Goal: Transaction & Acquisition: Purchase product/service

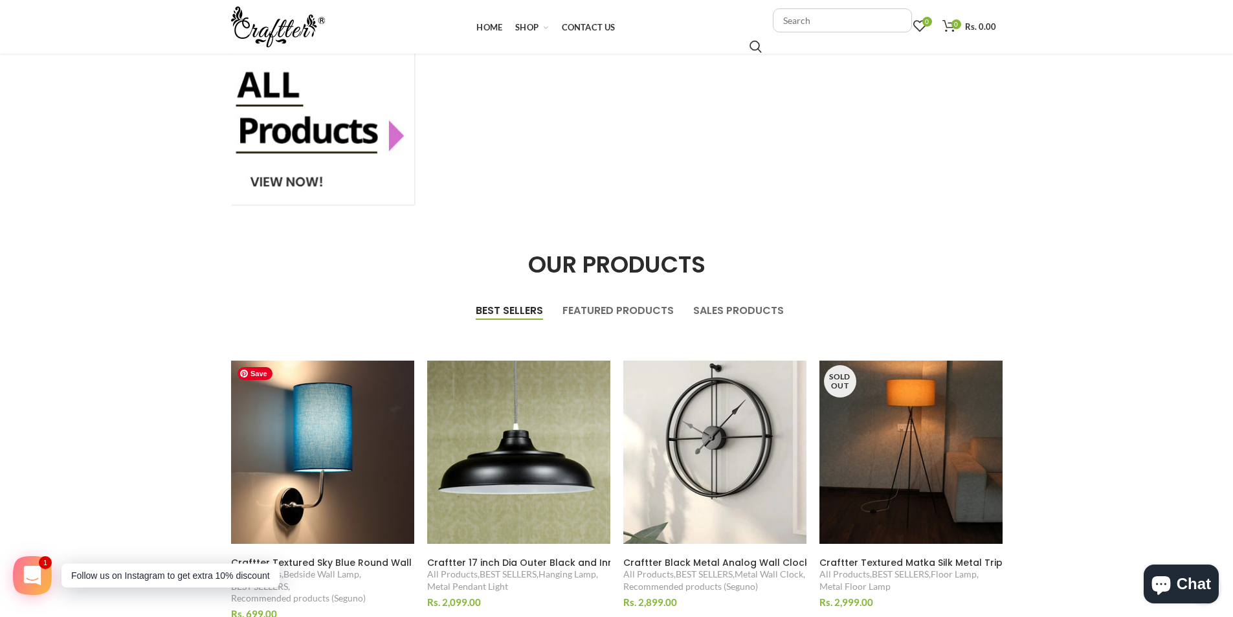
scroll to position [194, 0]
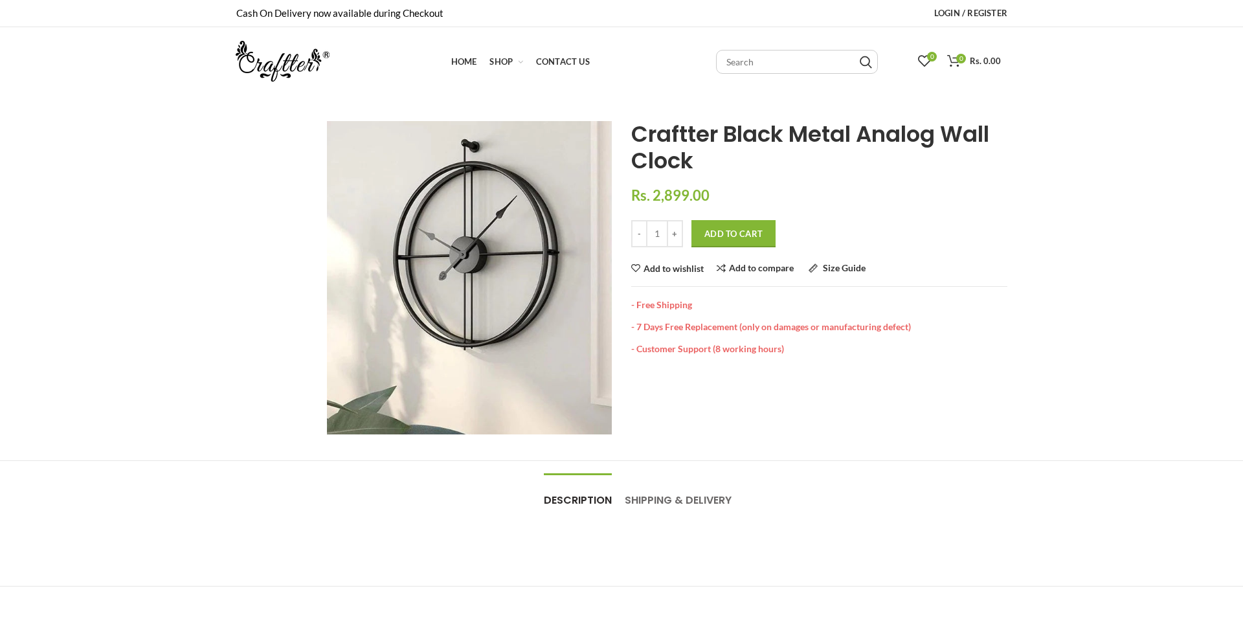
click at [859, 401] on div "Home BEST SELLERS BEST SELLERS Craftter Black Metal Analog Wall Clock Craftter …" at bounding box center [819, 277] width 396 height 313
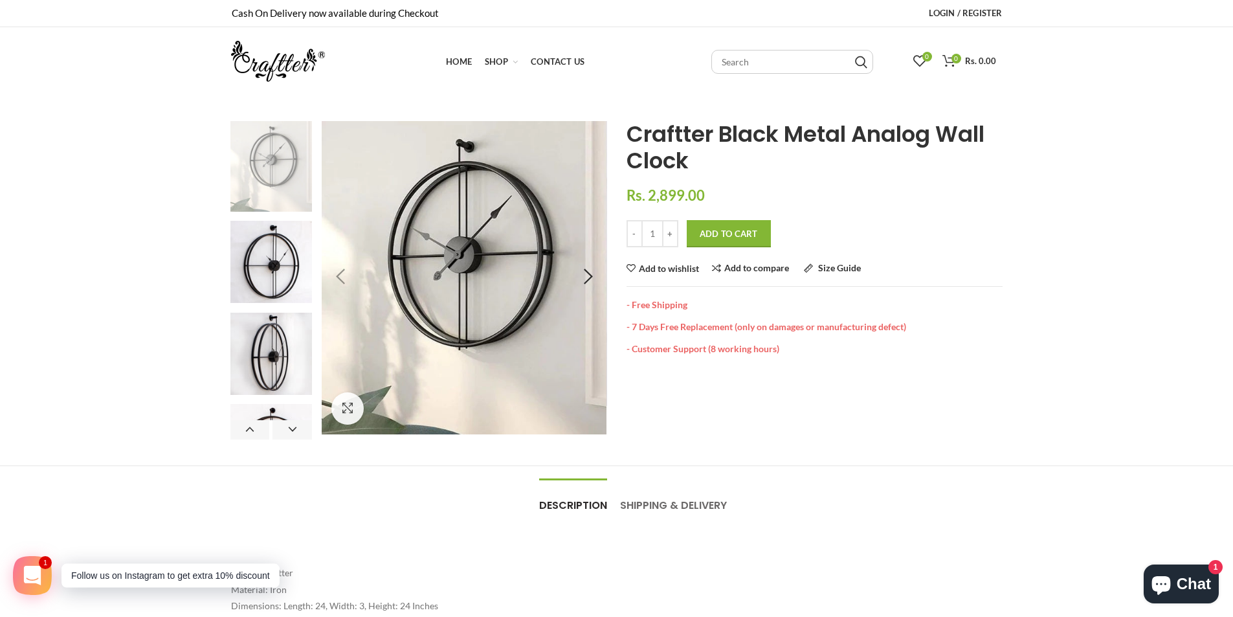
click at [329, 414] on div "Click to enlarge" at bounding box center [347, 400] width 71 height 68
click at [342, 412] on link "Click to enlarge" at bounding box center [347, 408] width 32 height 32
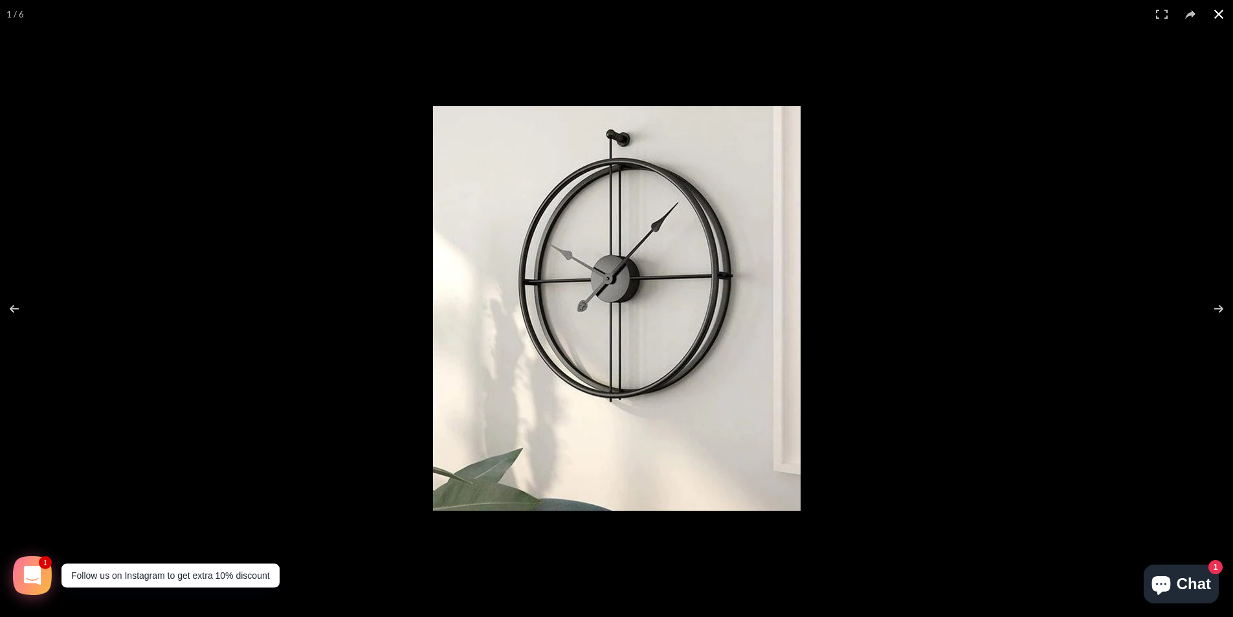
drag, startPoint x: 1100, startPoint y: 434, endPoint x: 1074, endPoint y: 423, distance: 28.7
click at [1100, 433] on div at bounding box center [878, 329] width 891 height 446
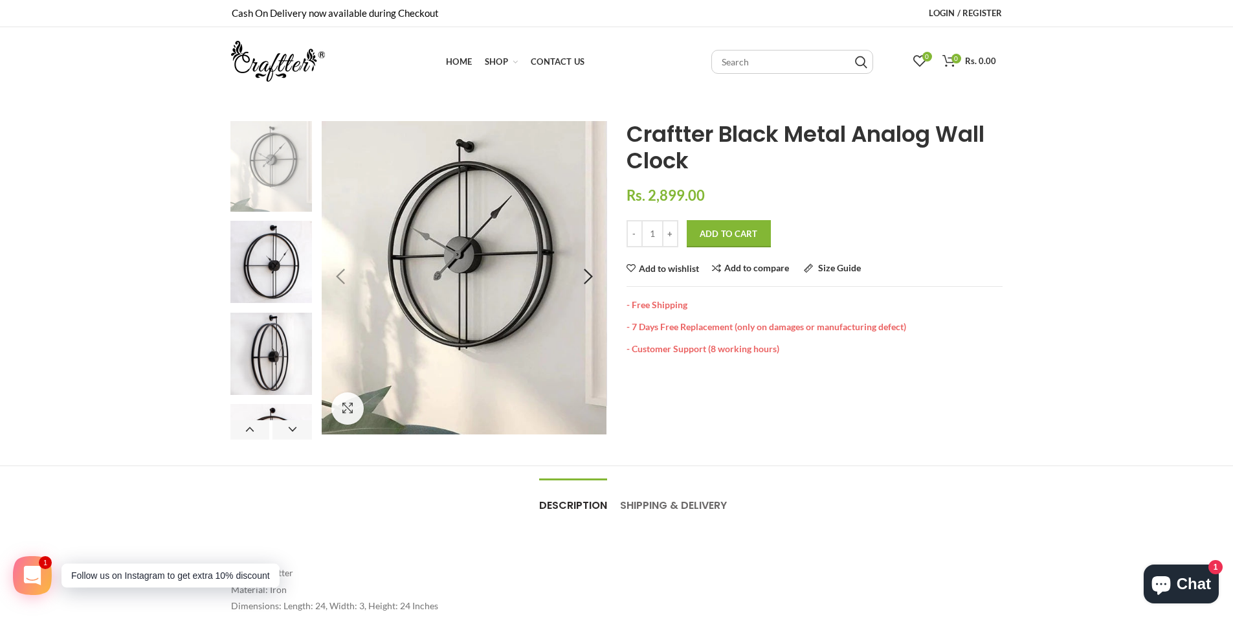
click at [1123, 192] on div "Click to enlarge Previous Next Home BEST SELLERS BEST SELLERS" at bounding box center [616, 388] width 1233 height 535
click at [1073, 173] on div "Click to enlarge Previous Next Home BEST SELLERS BEST SELLERS" at bounding box center [616, 388] width 1233 height 535
